Goal: Information Seeking & Learning: Learn about a topic

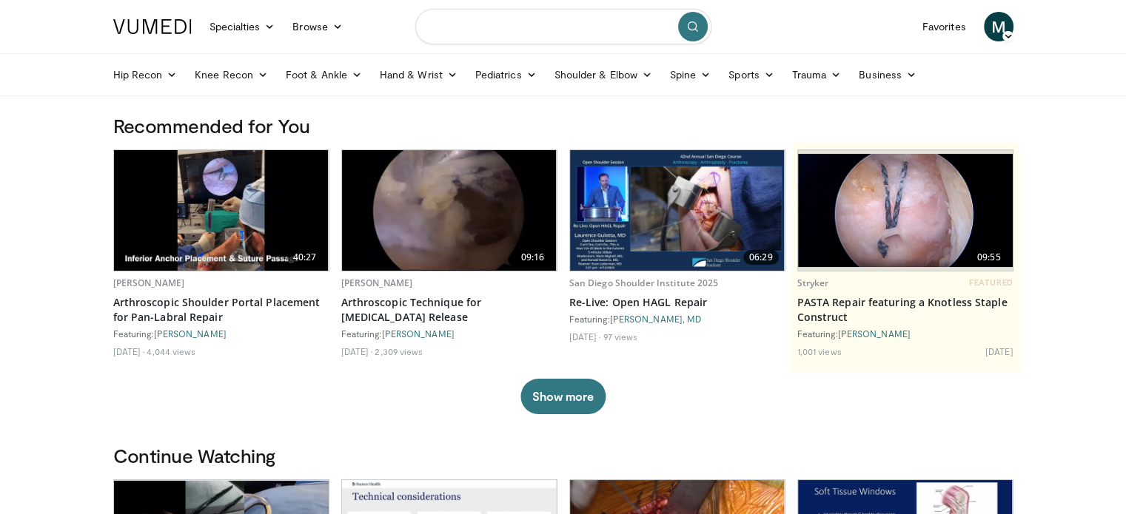
click at [504, 18] on input "Search topics, interventions" at bounding box center [563, 27] width 296 height 36
type input "**********"
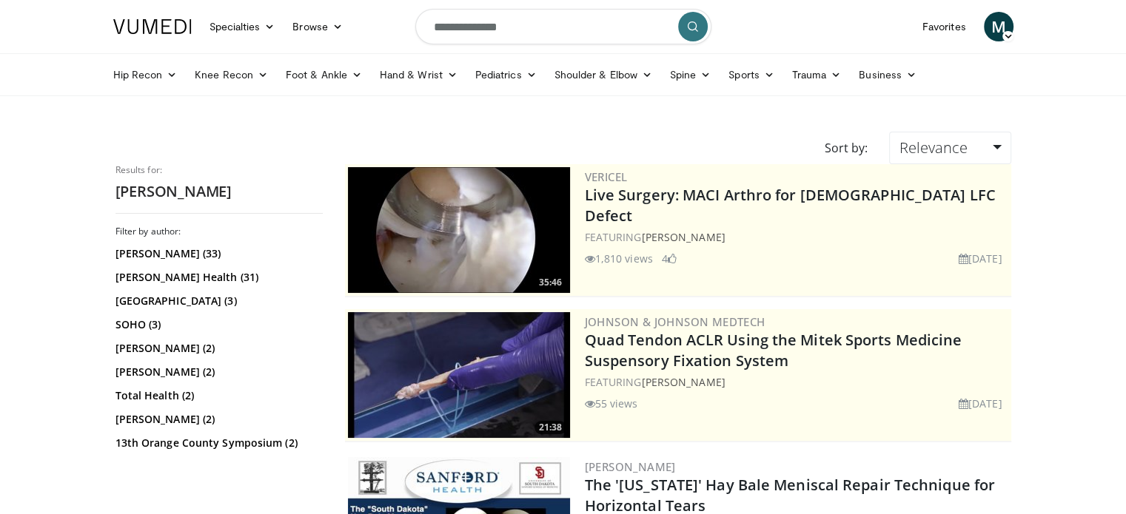
click at [968, 165] on div "35:46 Vericel Live Surgery: MACI Arthro for Female LFC Defect FEATURING Michael…" at bounding box center [678, 230] width 666 height 133
click at [962, 156] on span "Relevance" at bounding box center [933, 148] width 68 height 20
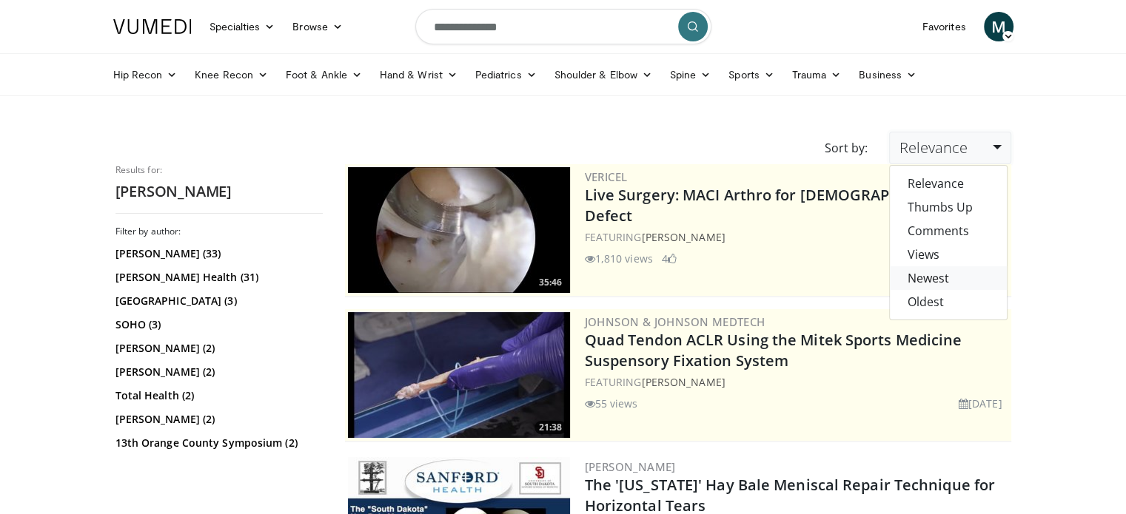
click at [941, 278] on link "Newest" at bounding box center [948, 278] width 117 height 24
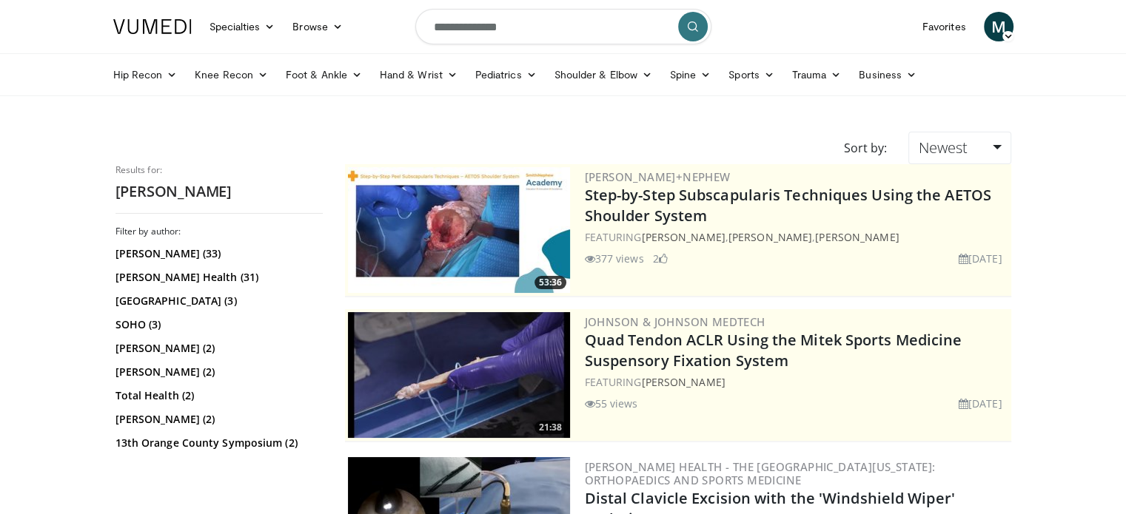
scroll to position [126, 0]
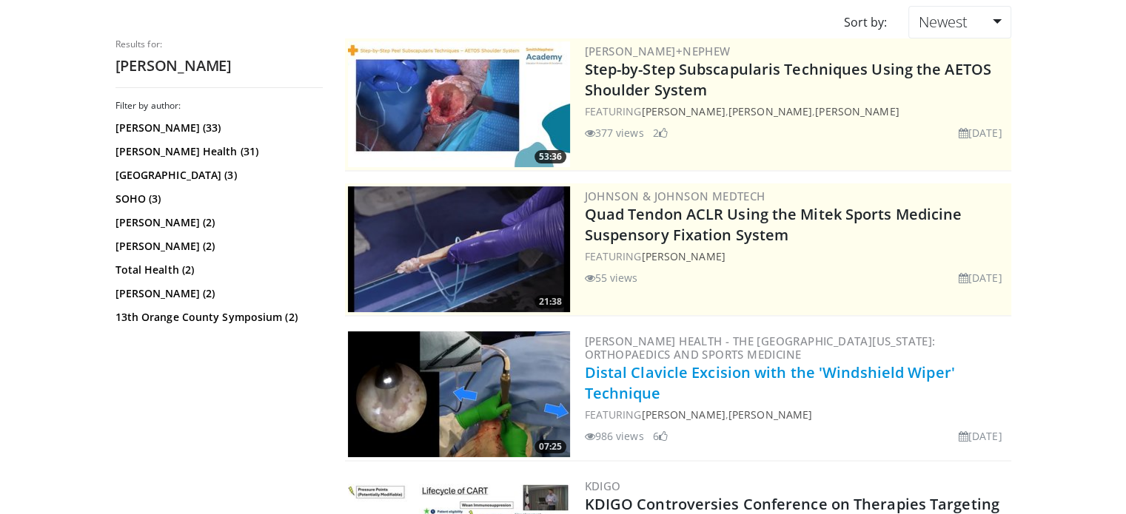
click at [656, 366] on link "Distal Clavicle Excision with the 'Windshield Wiper' Technique" at bounding box center [770, 383] width 370 height 41
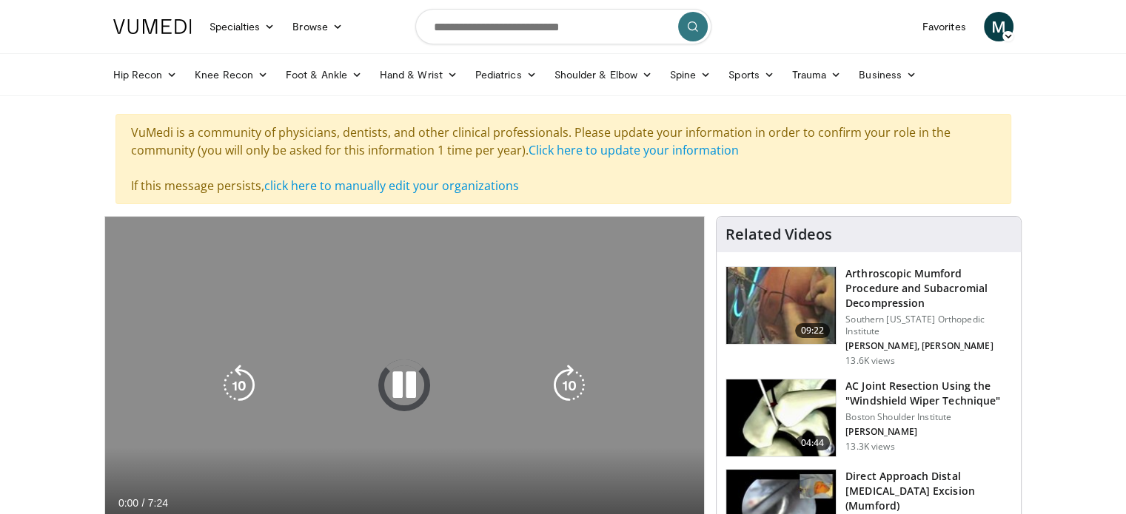
click at [405, 384] on icon "Video Player" at bounding box center [403, 385] width 41 height 41
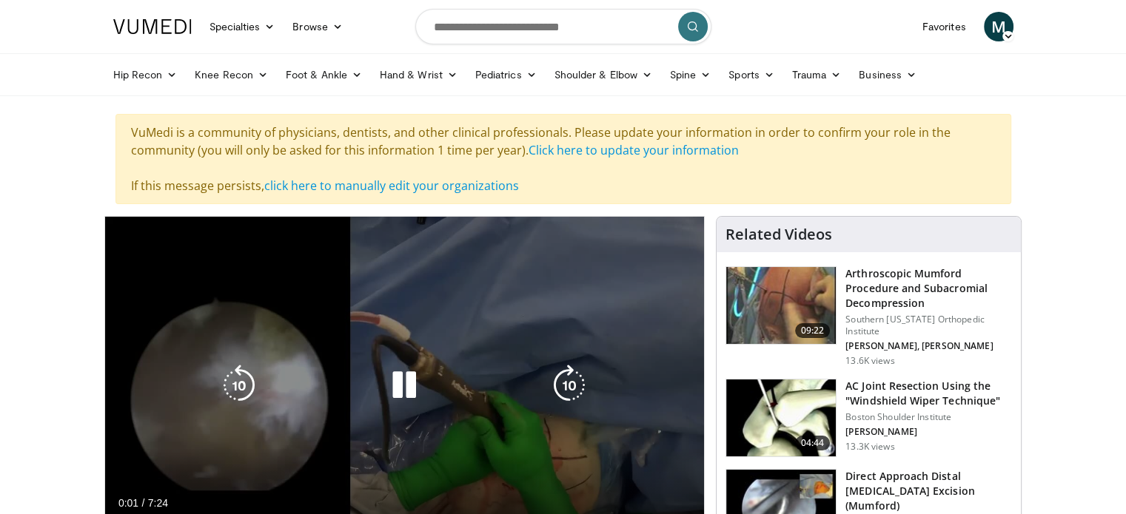
click at [407, 379] on icon "Video Player" at bounding box center [403, 385] width 41 height 41
